Goal: Transaction & Acquisition: Subscribe to service/newsletter

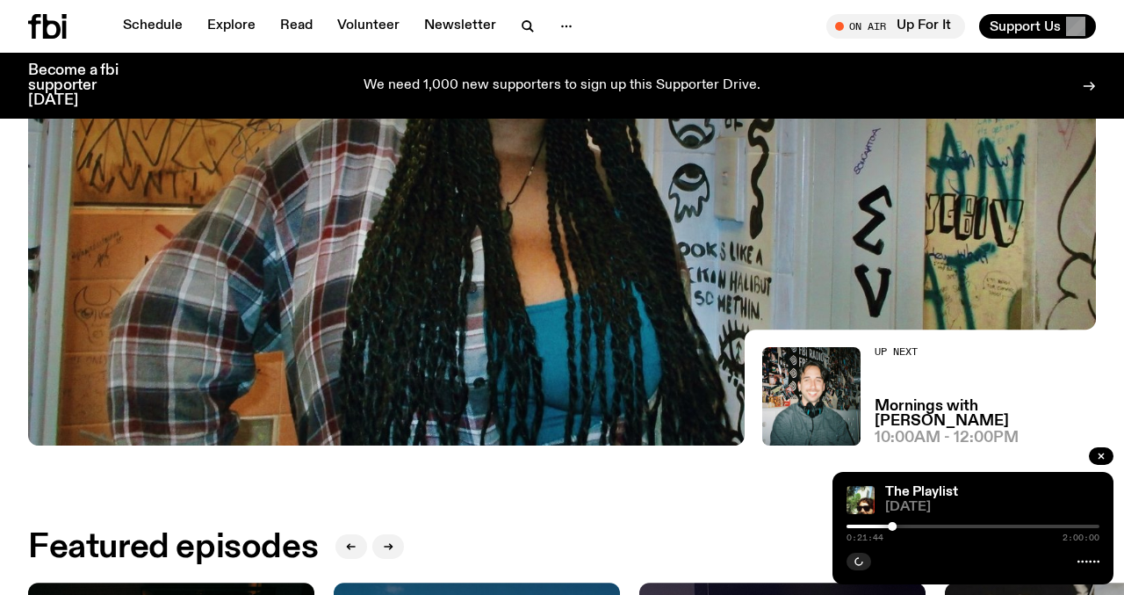
scroll to position [343, 0]
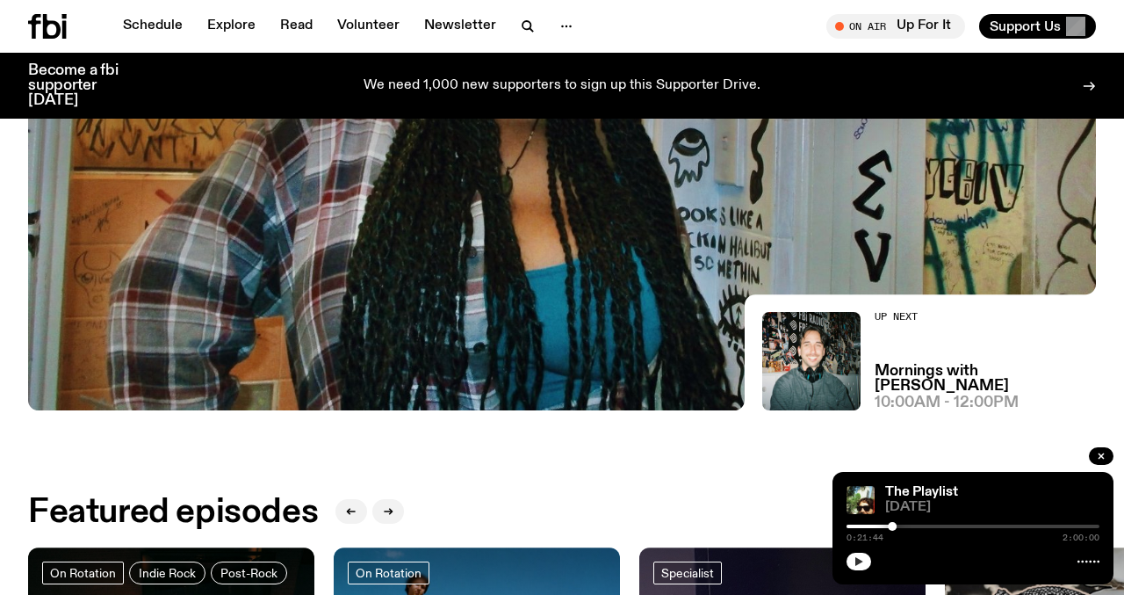
click at [868, 562] on button "button" at bounding box center [859, 562] width 25 height 18
click at [920, 495] on link "The Playlist" at bounding box center [922, 492] width 73 height 14
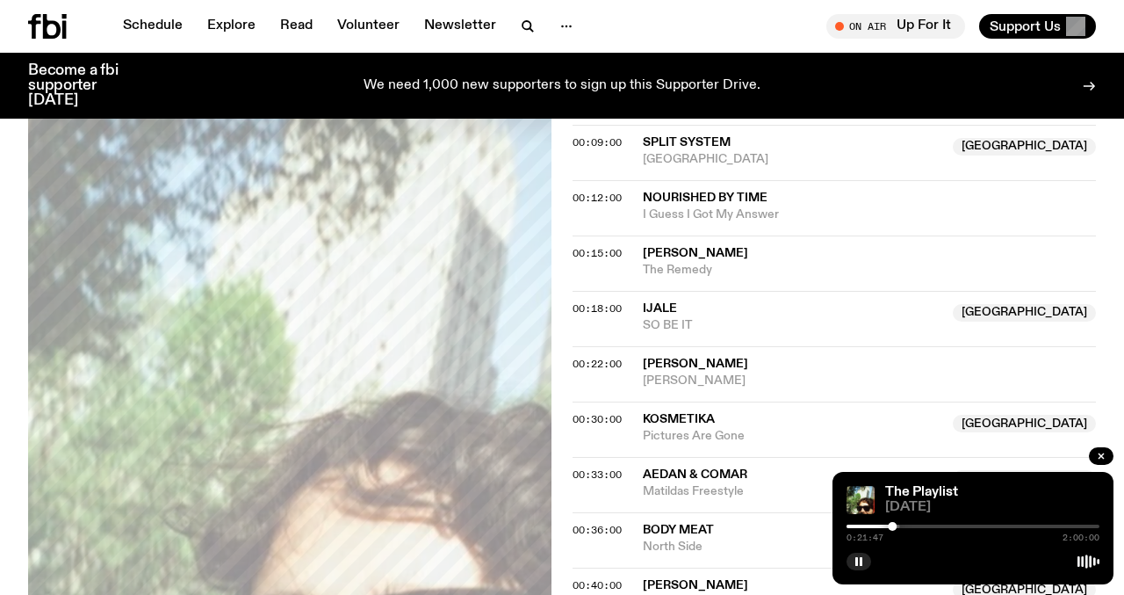
scroll to position [653, 0]
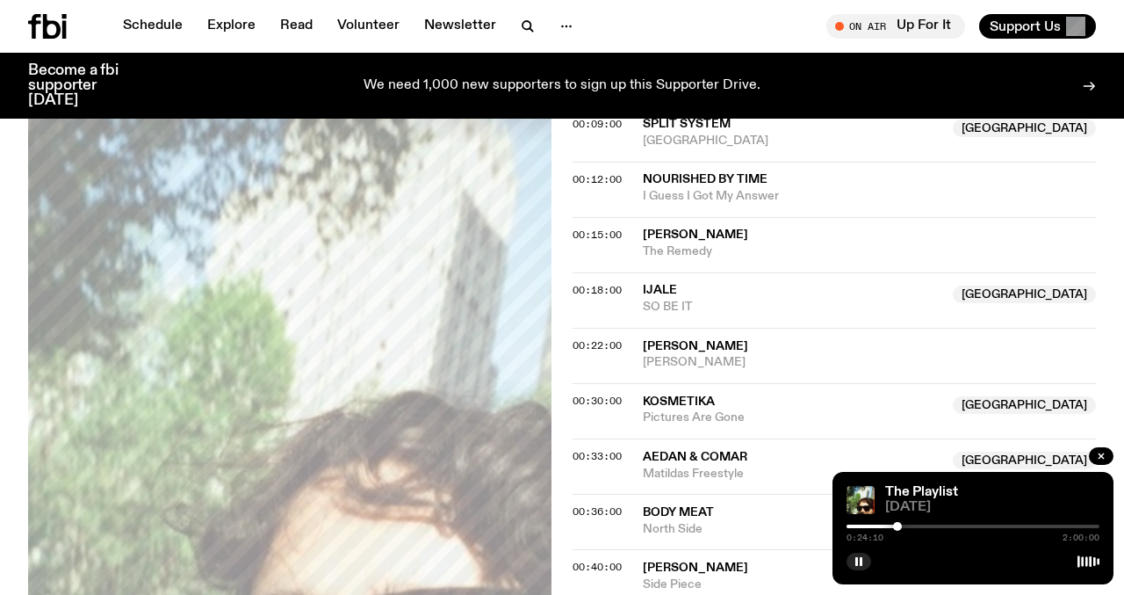
click at [898, 532] on div "0:24:10 2:00:00" at bounding box center [973, 531] width 253 height 21
click at [901, 528] on div at bounding box center [901, 526] width 9 height 9
click at [905, 528] on div "0:25:51 2:00:00" at bounding box center [973, 531] width 253 height 21
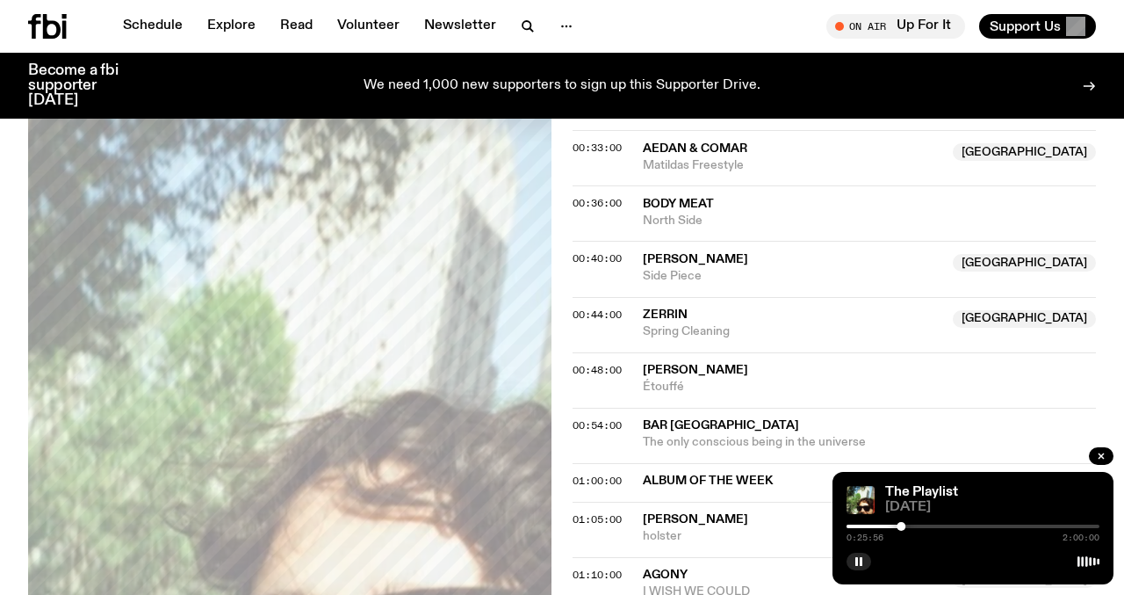
scroll to position [821, 0]
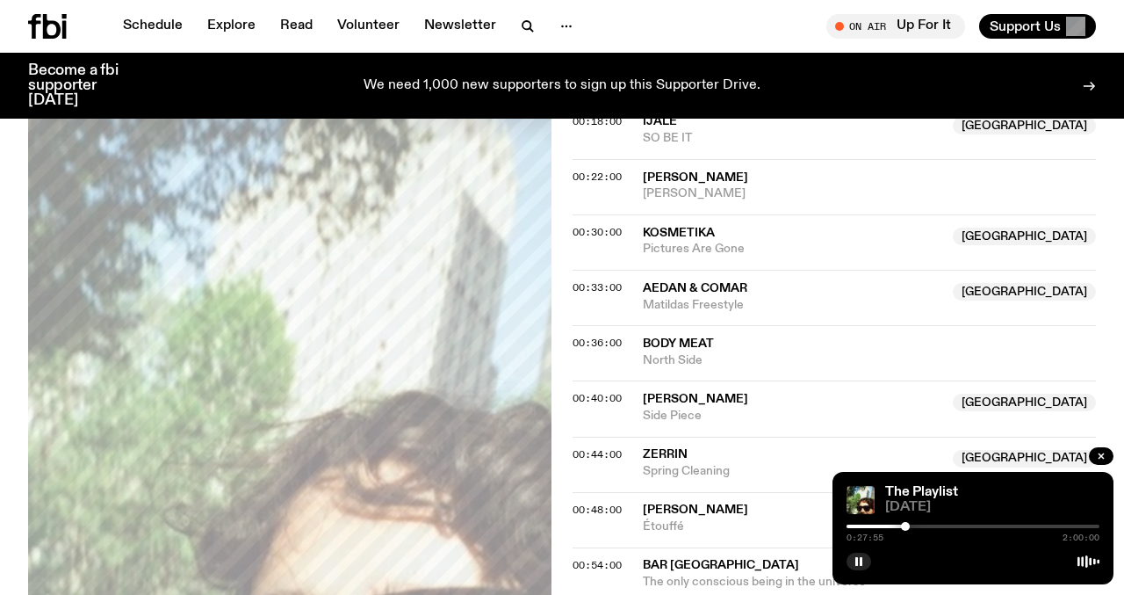
click at [906, 524] on div at bounding box center [905, 526] width 9 height 9
click at [911, 524] on div at bounding box center [910, 526] width 9 height 9
click at [914, 524] on div at bounding box center [912, 526] width 9 height 9
click at [915, 524] on div at bounding box center [915, 526] width 9 height 9
click at [917, 524] on div at bounding box center [917, 526] width 9 height 9
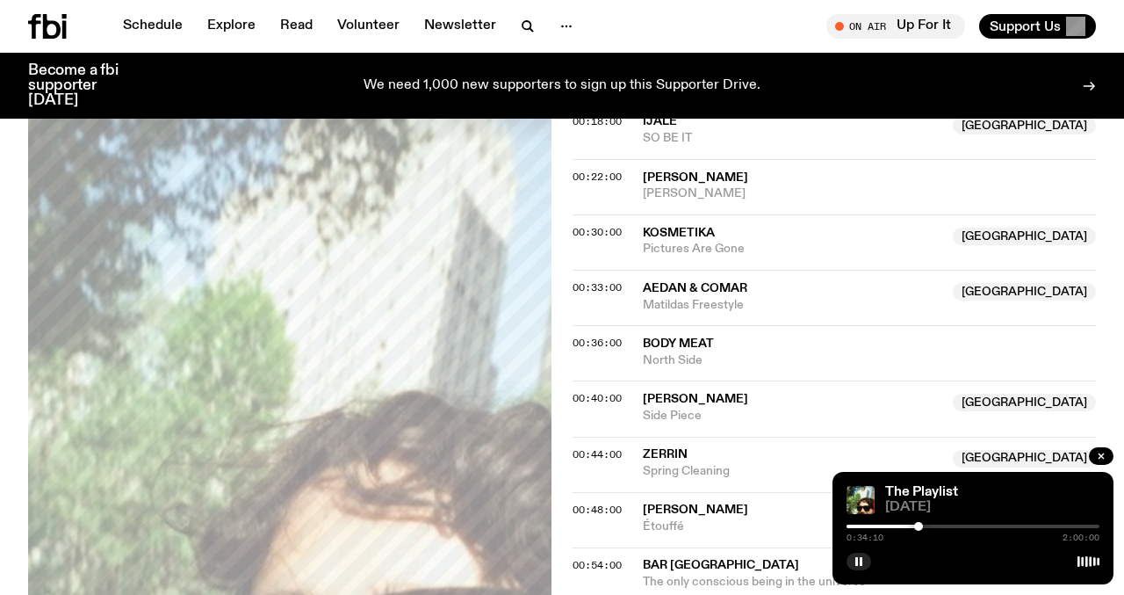
click at [919, 524] on div at bounding box center [919, 526] width 9 height 9
click at [922, 524] on div at bounding box center [921, 526] width 9 height 9
click at [926, 523] on div at bounding box center [926, 526] width 9 height 9
click at [929, 522] on div at bounding box center [929, 526] width 9 height 9
click at [930, 522] on div at bounding box center [930, 526] width 9 height 9
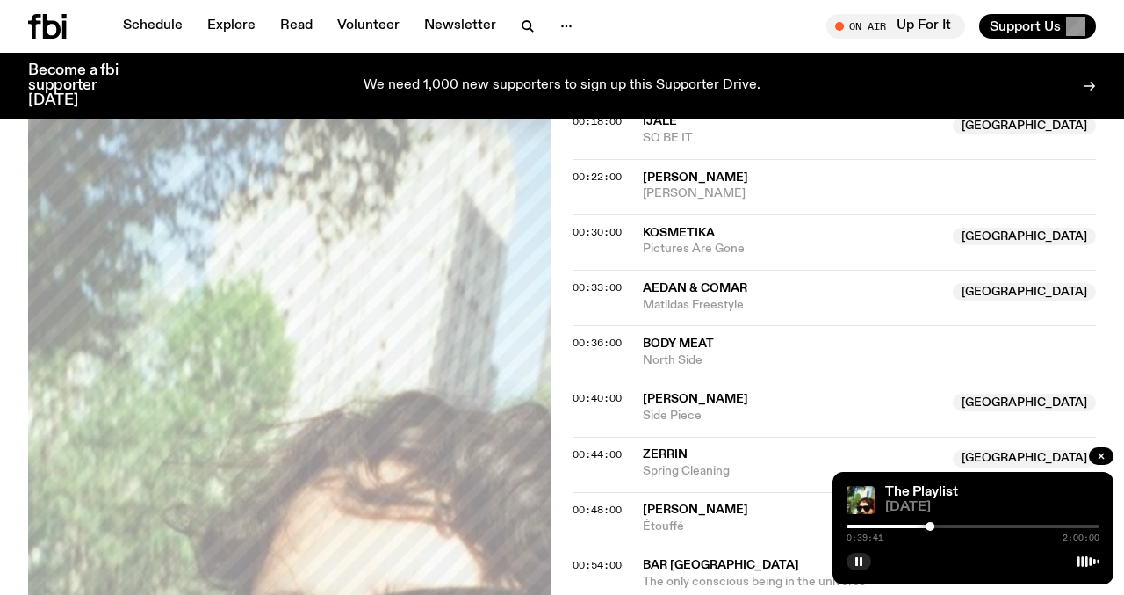
click at [937, 525] on div at bounding box center [973, 526] width 253 height 4
click at [945, 527] on div at bounding box center [940, 526] width 9 height 9
click at [952, 527] on div at bounding box center [948, 526] width 9 height 9
click at [958, 527] on div at bounding box center [955, 526] width 9 height 9
click at [956, 527] on div at bounding box center [955, 526] width 9 height 9
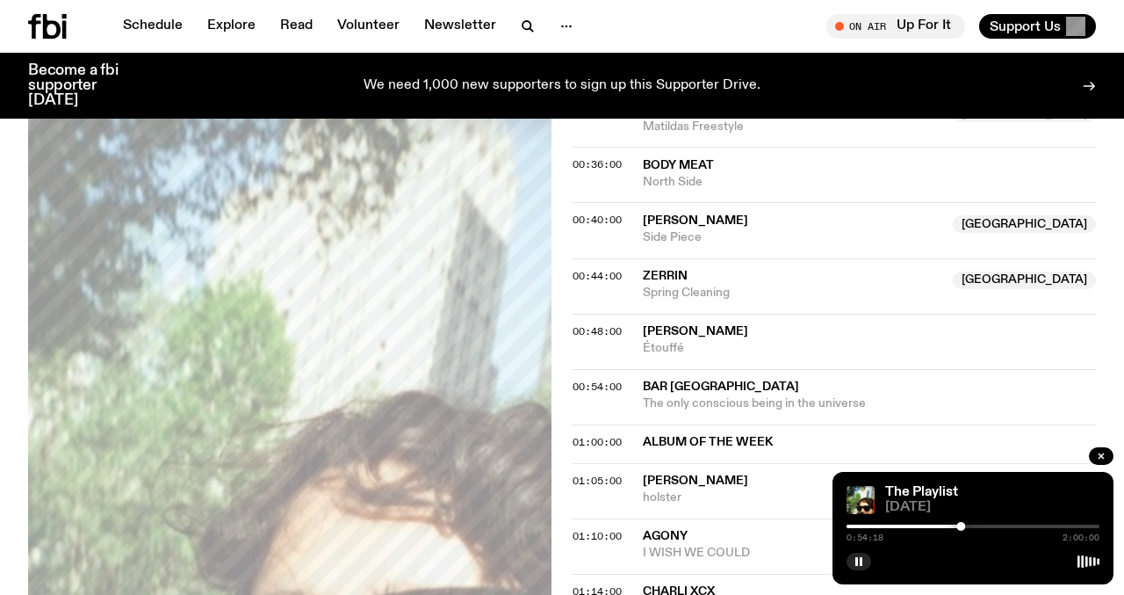
scroll to position [1022, 0]
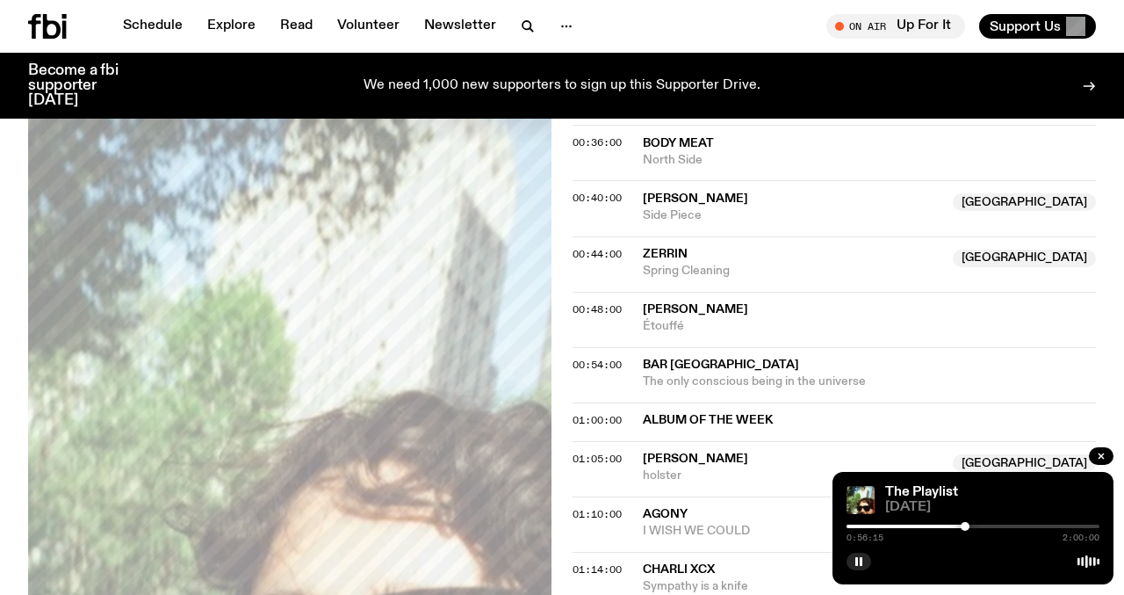
click at [967, 527] on div at bounding box center [965, 526] width 9 height 9
click at [976, 527] on div at bounding box center [976, 526] width 9 height 9
click at [973, 526] on div at bounding box center [973, 526] width 9 height 9
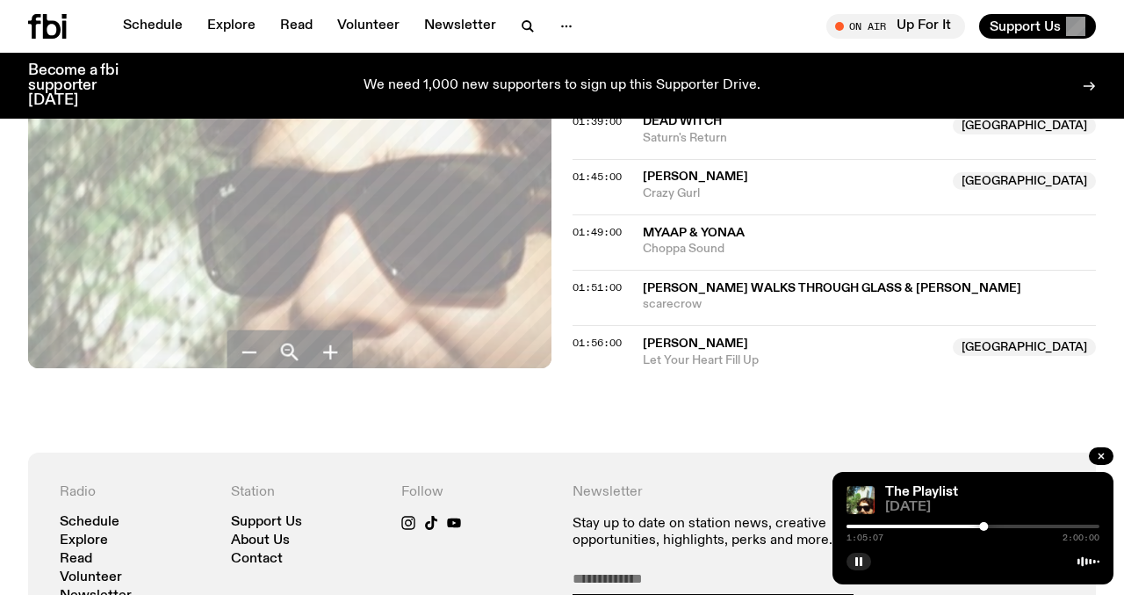
scroll to position [1805, 0]
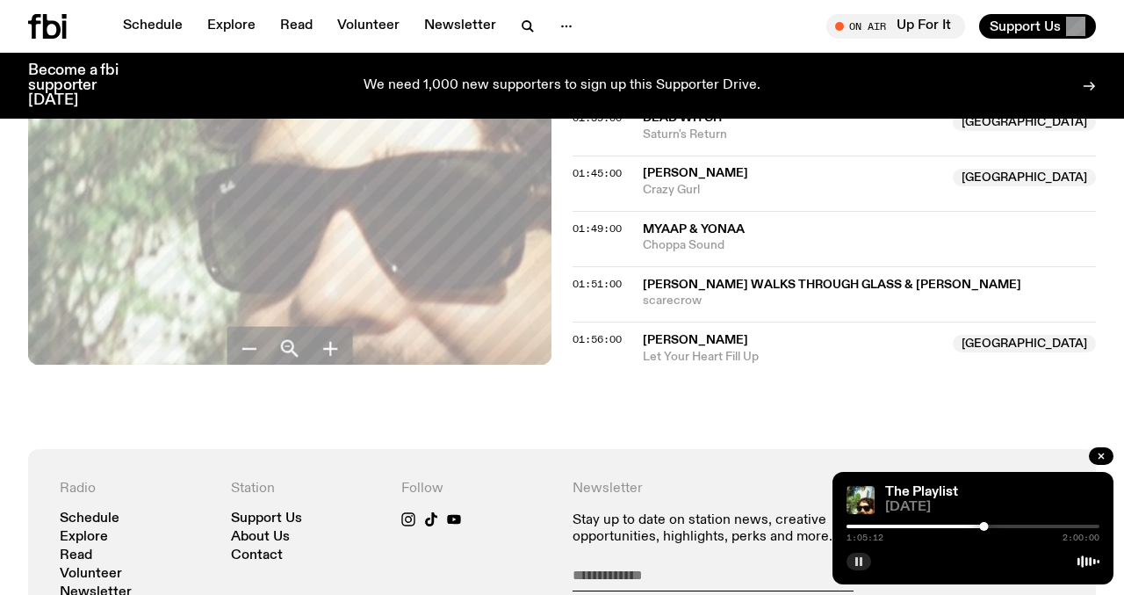
click at [856, 559] on rect "button" at bounding box center [857, 561] width 3 height 9
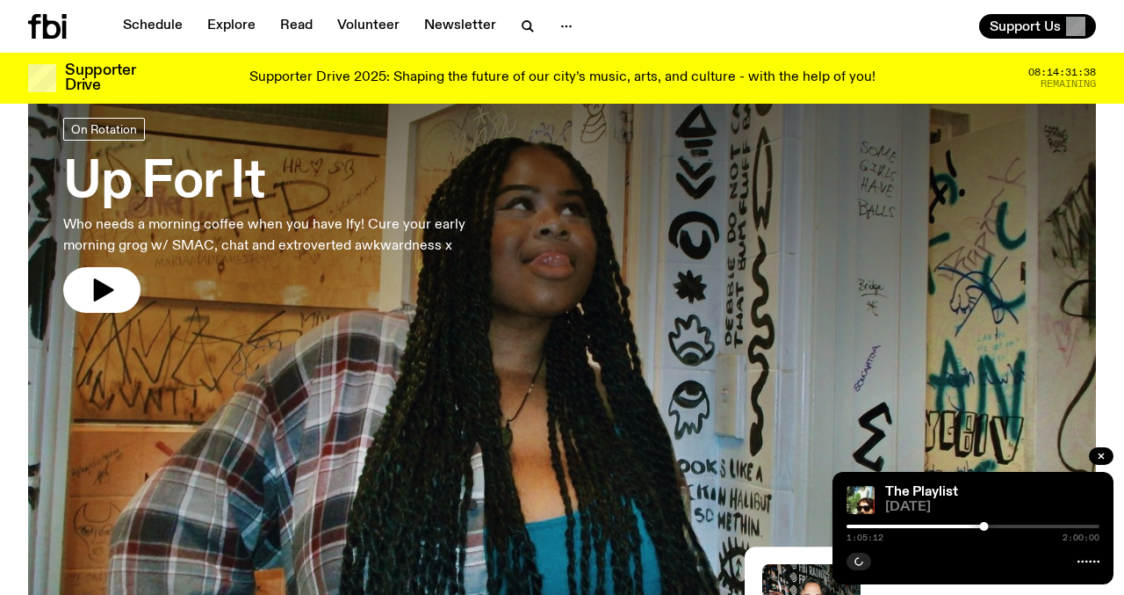
scroll to position [55, 0]
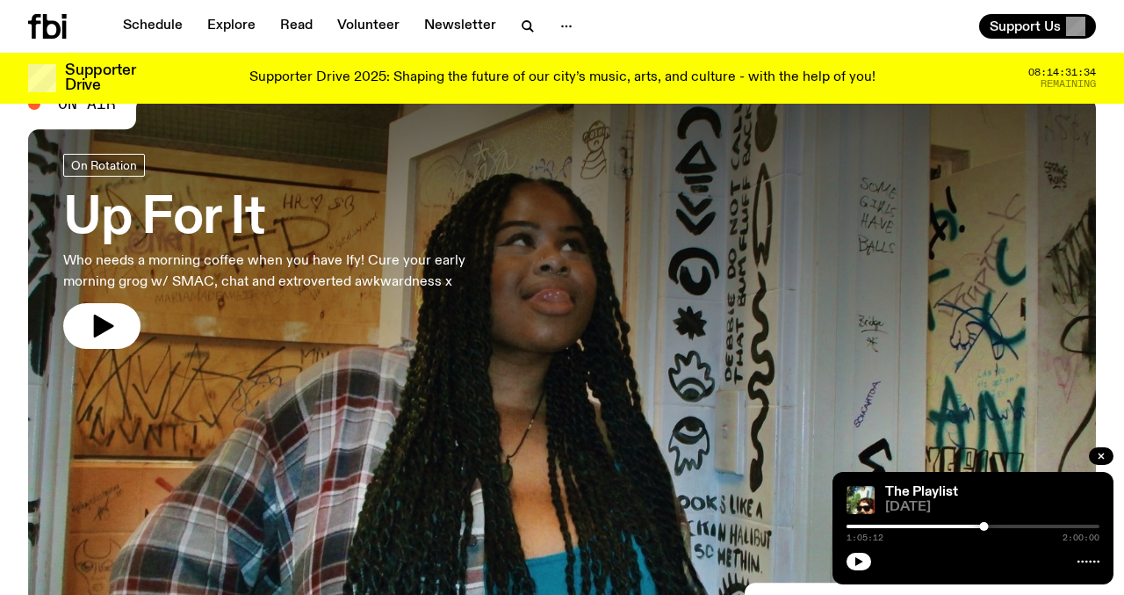
click at [495, 77] on p "Supporter Drive 2025: Shaping the future of our city’s music, arts, and culture…" at bounding box center [562, 78] width 626 height 16
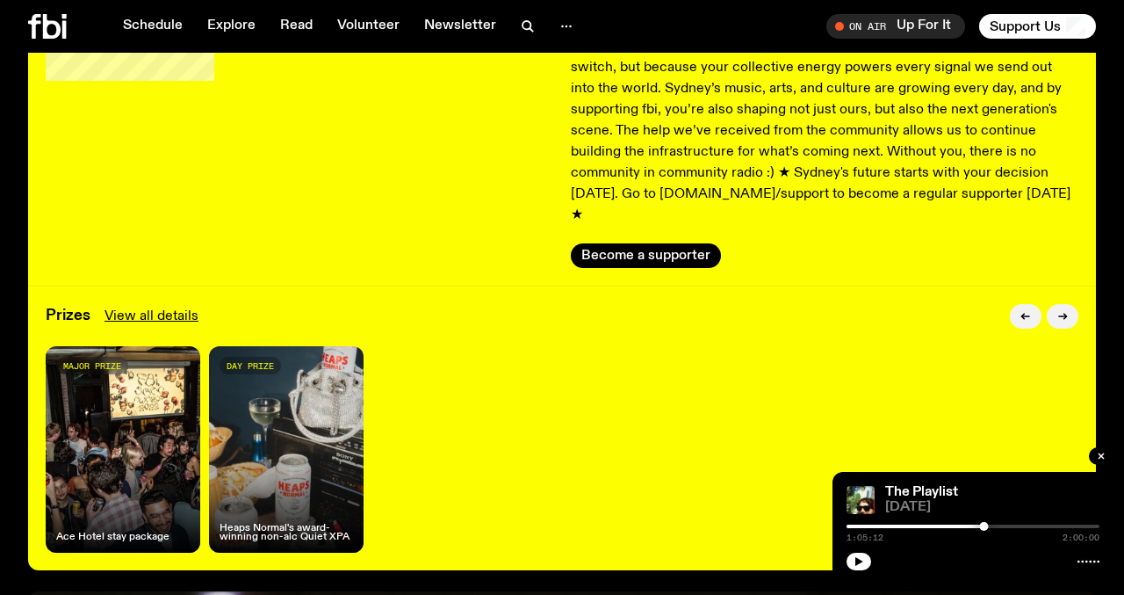
scroll to position [195, 0]
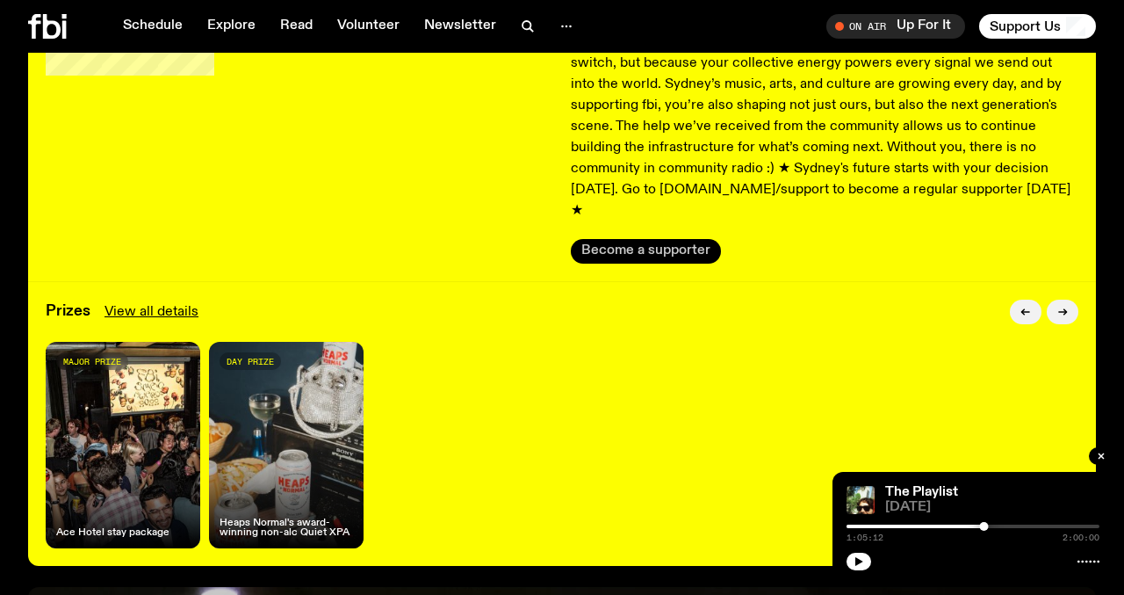
click at [593, 239] on button "Become a supporter" at bounding box center [646, 251] width 150 height 25
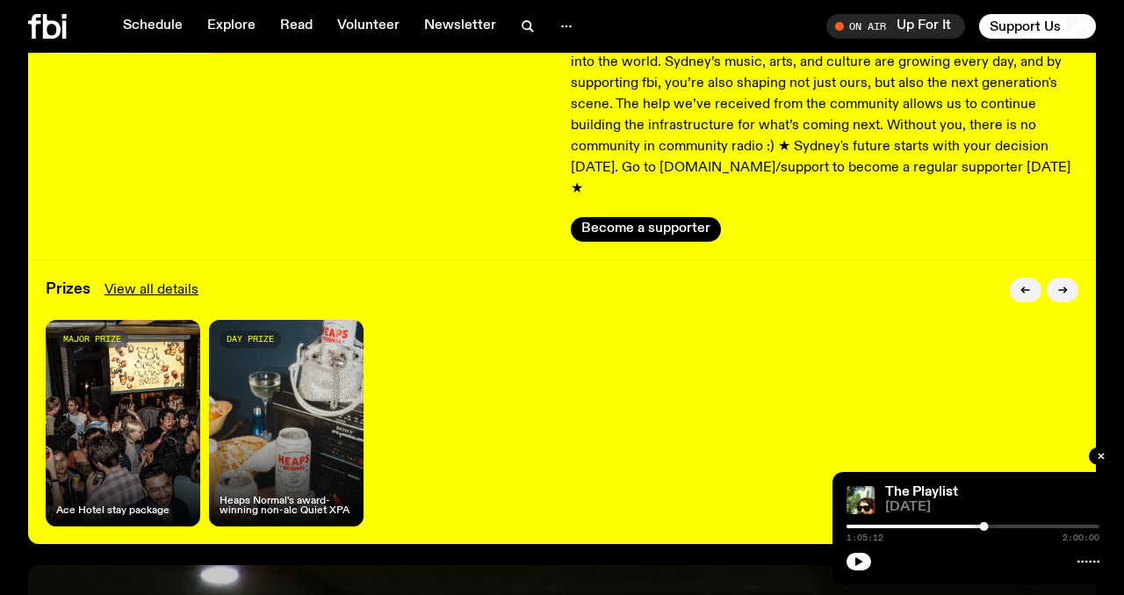
scroll to position [219, 0]
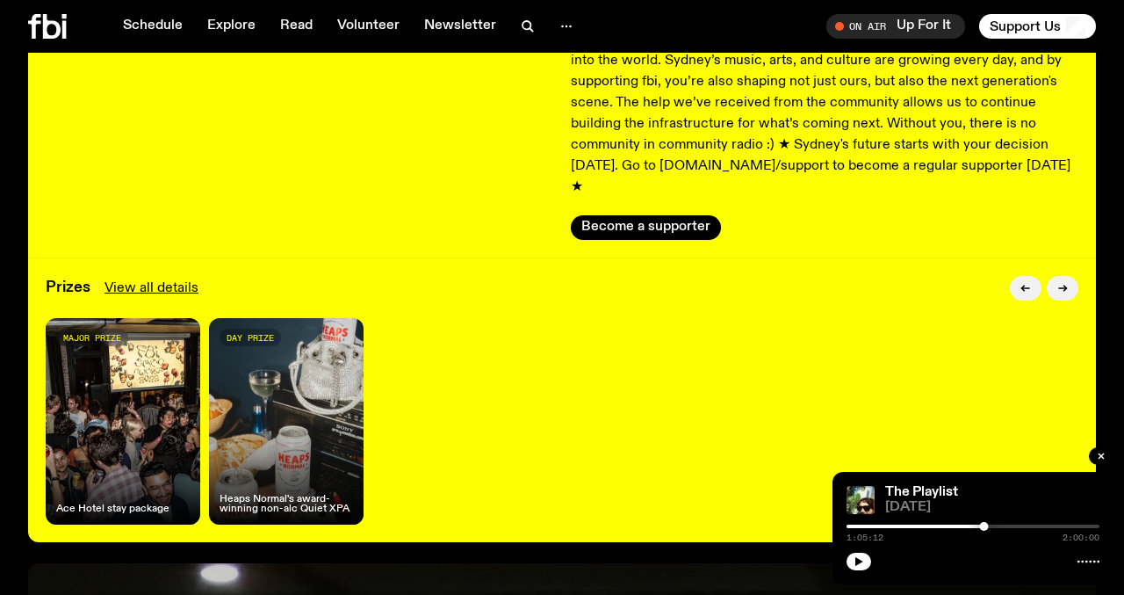
click at [116, 338] on div "major prize Ace Hotel stay package" at bounding box center [123, 421] width 155 height 206
click at [112, 349] on div "major prize Ace Hotel stay package" at bounding box center [123, 421] width 155 height 206
click at [140, 278] on div "Prizes View all details" at bounding box center [562, 288] width 1033 height 25
click at [138, 278] on link "View all details" at bounding box center [152, 288] width 94 height 21
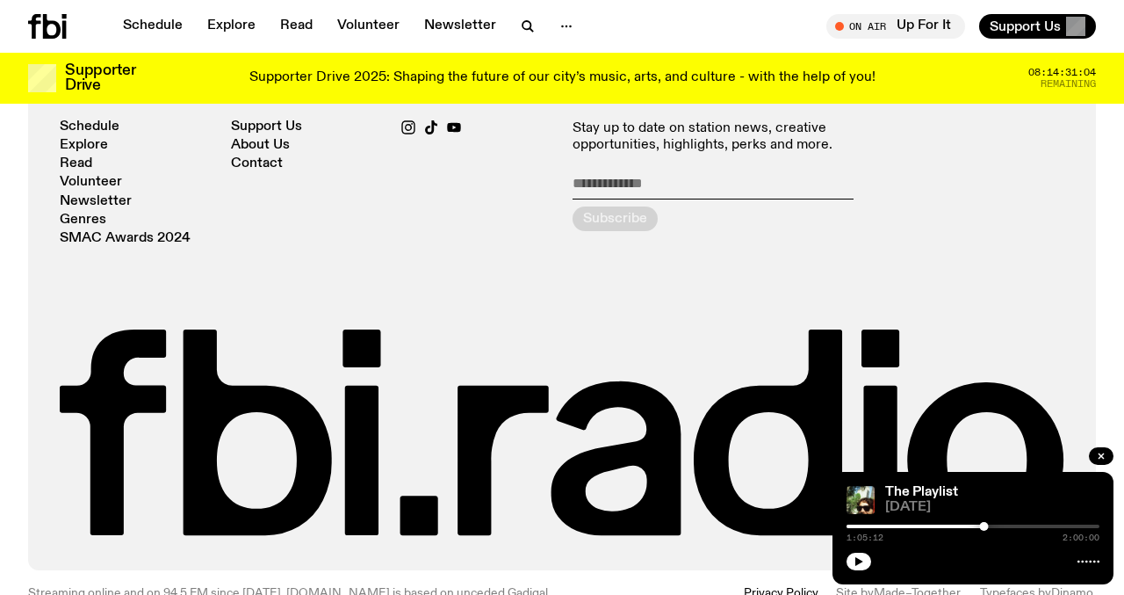
scroll to position [2151, 0]
